Goal: Transaction & Acquisition: Purchase product/service

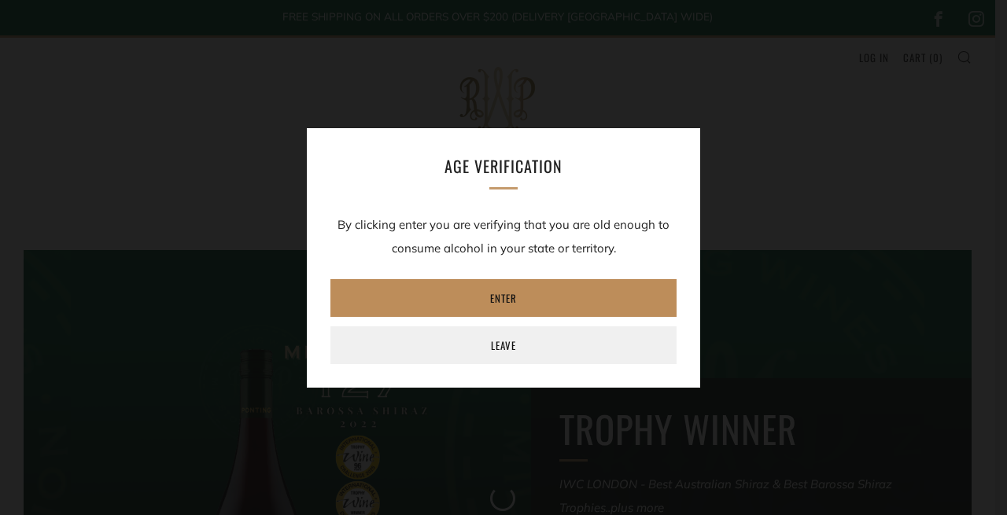
click at [463, 300] on link "Enter" at bounding box center [503, 298] width 346 height 38
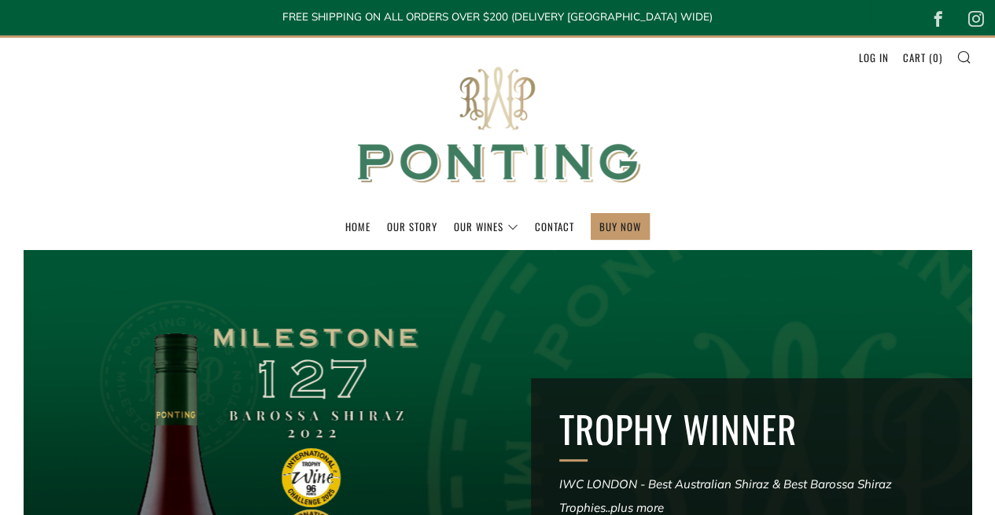
click at [475, 166] on img at bounding box center [498, 125] width 315 height 175
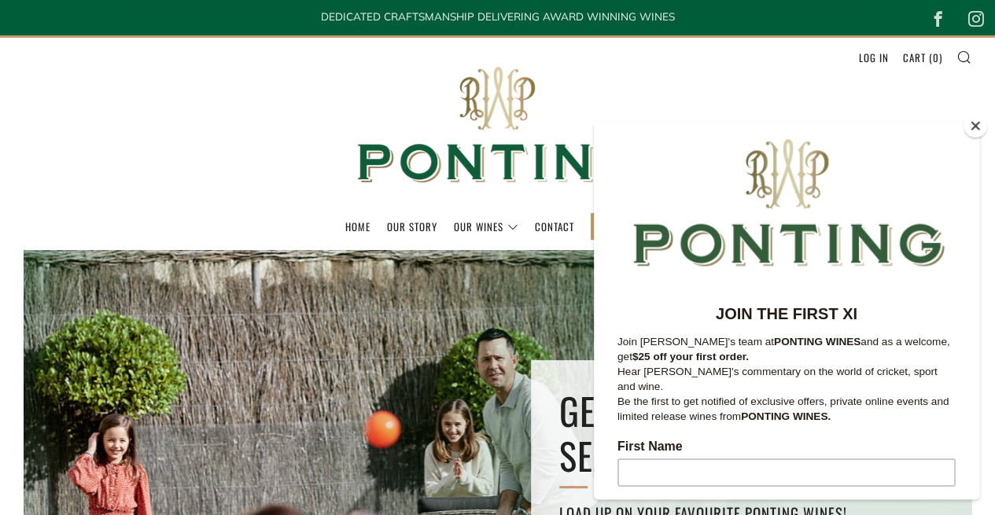
click at [977, 125] on button "Close" at bounding box center [976, 126] width 24 height 24
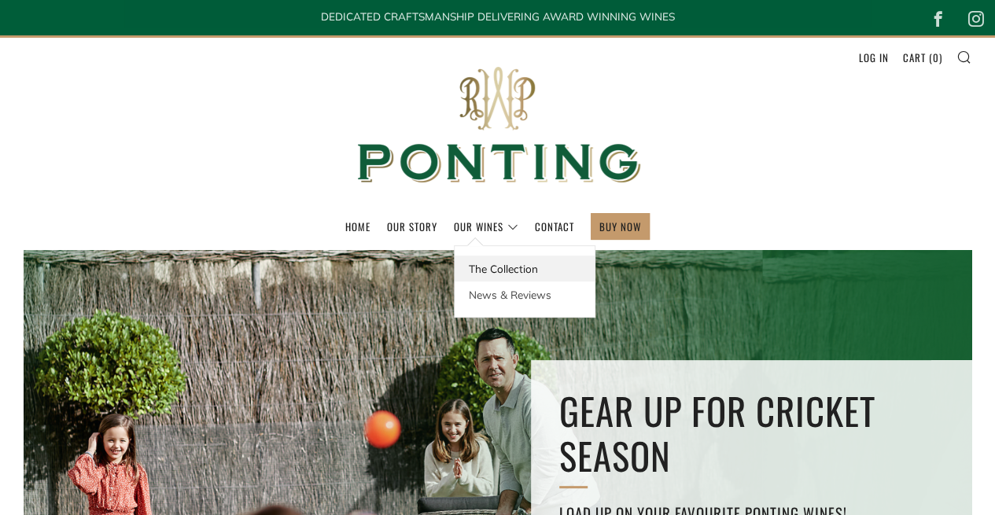
click at [477, 261] on link "The Collection" at bounding box center [525, 269] width 140 height 26
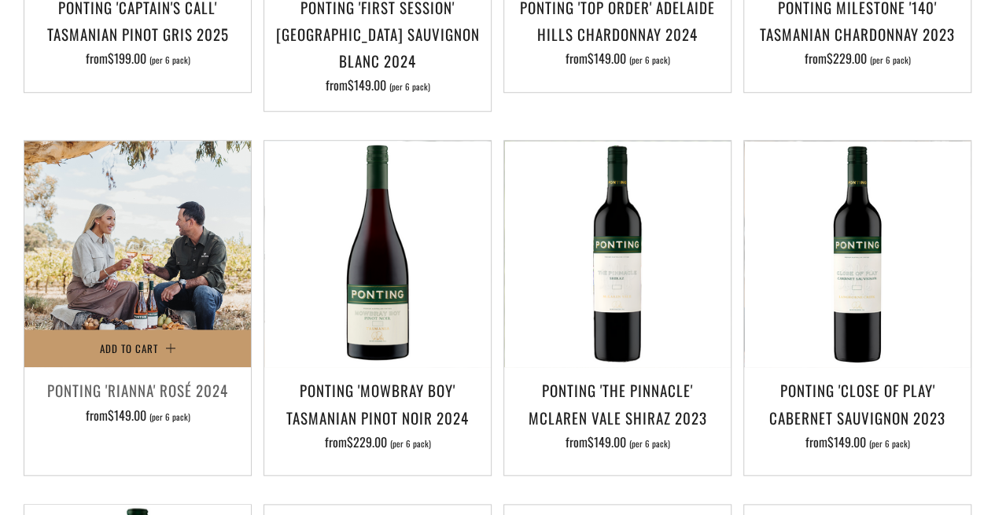
scroll to position [708, 0]
